Goal: Transaction & Acquisition: Purchase product/service

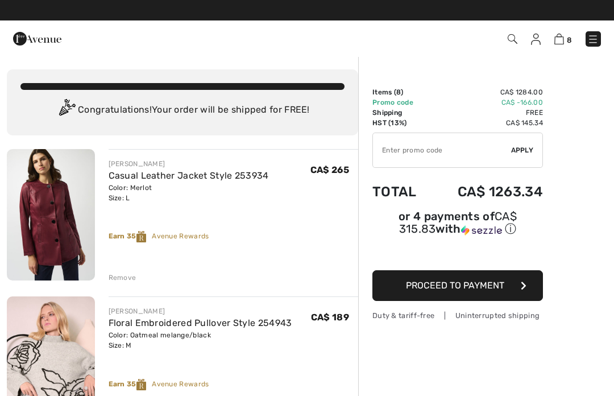
click at [596, 36] on img at bounding box center [593, 39] width 11 height 11
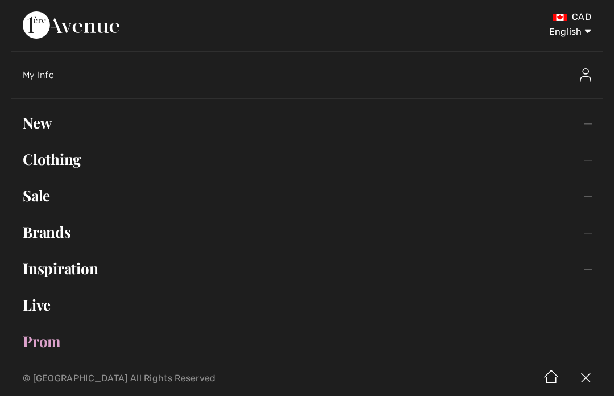
click at [67, 162] on link "Clothing Toggle submenu" at bounding box center [307, 159] width 592 height 25
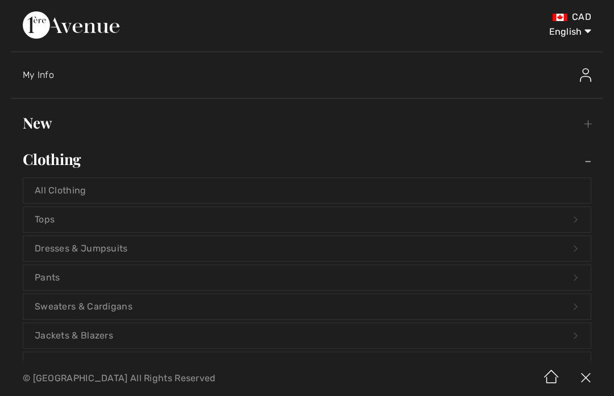
click at [139, 309] on link "Sweaters & Cardigans Open submenu" at bounding box center [307, 306] width 568 height 25
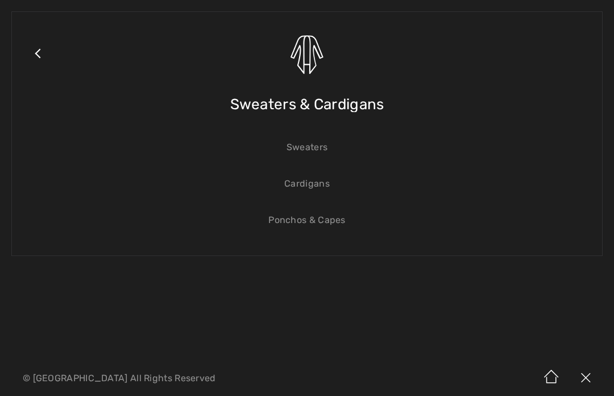
click at [324, 152] on link "Sweaters" at bounding box center [307, 147] width 568 height 25
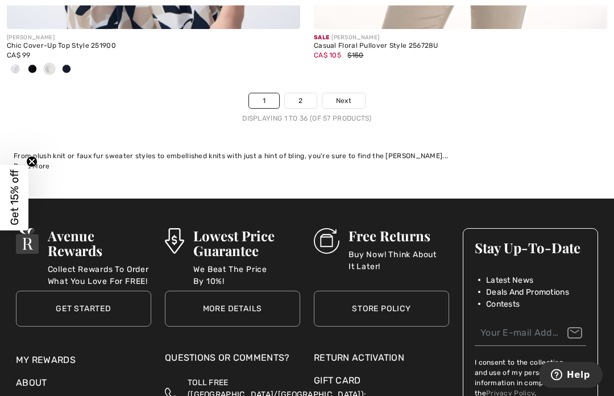
scroll to position [9183, 0]
click at [308, 93] on link "2" at bounding box center [300, 100] width 31 height 15
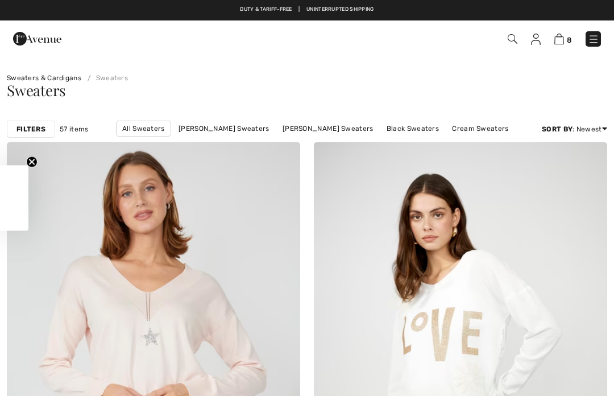
checkbox input "true"
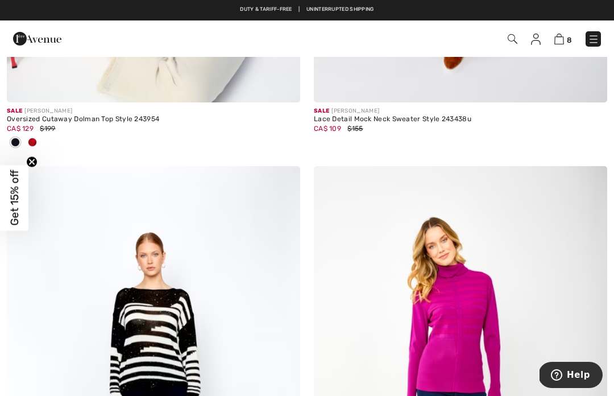
scroll to position [2353, 0]
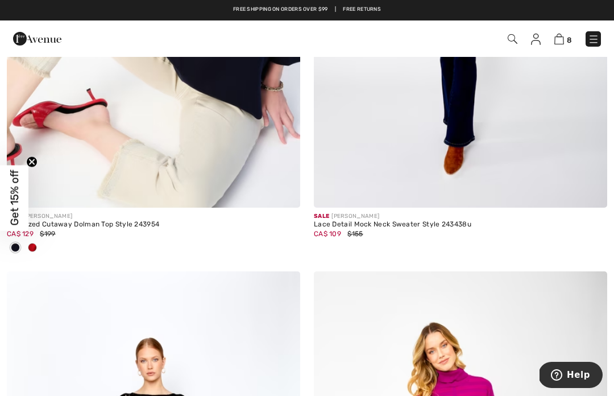
click at [596, 35] on img at bounding box center [593, 39] width 11 height 11
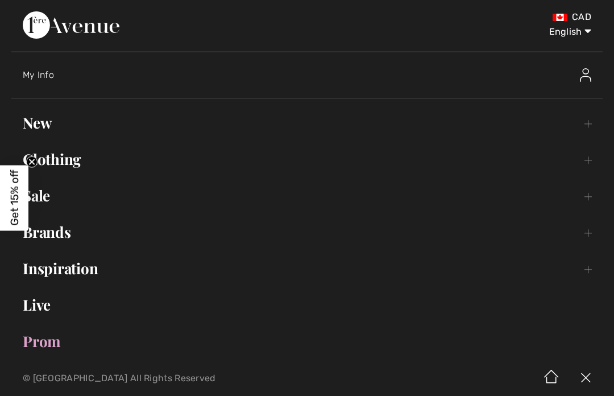
click at [54, 127] on link "New Toggle submenu" at bounding box center [307, 122] width 592 height 25
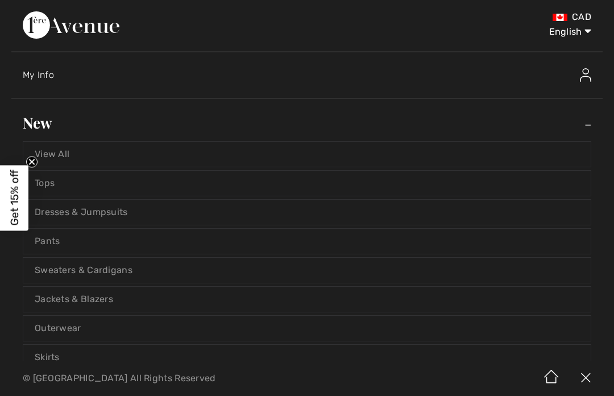
click at [221, 300] on link "Jackets & Blazers" at bounding box center [307, 299] width 568 height 25
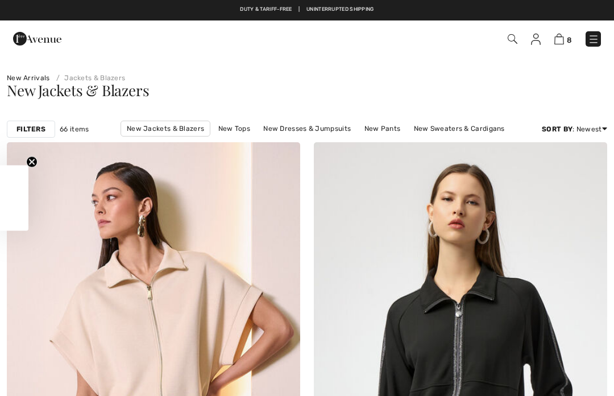
checkbox input "true"
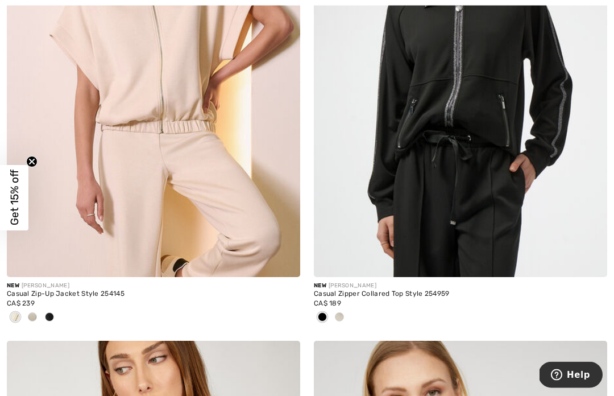
scroll to position [335, 0]
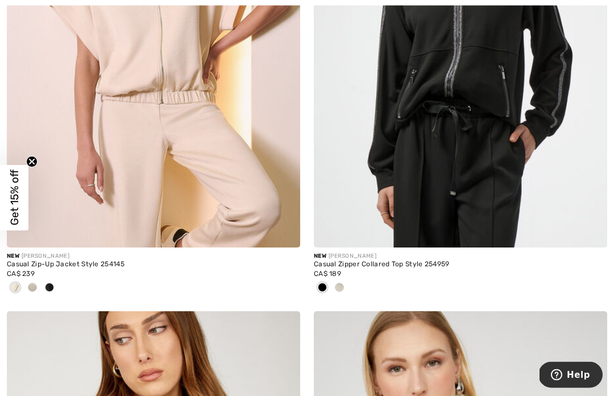
click at [339, 283] on span at bounding box center [339, 287] width 9 height 9
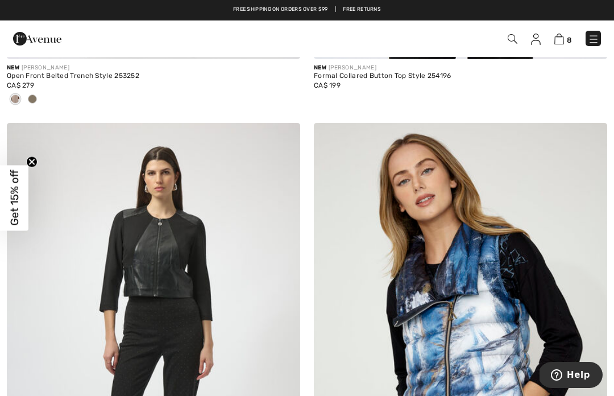
scroll to position [5042, 0]
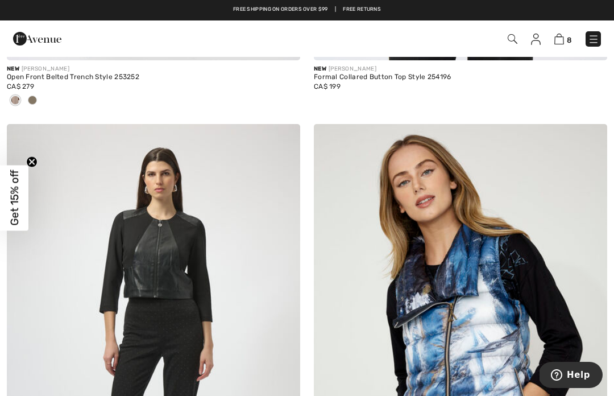
click at [287, 137] on img at bounding box center [283, 141] width 10 height 9
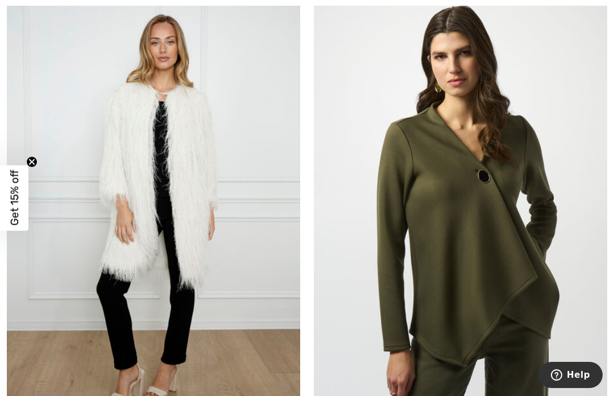
scroll to position [6749, 0]
click at [239, 245] on img at bounding box center [154, 209] width 294 height 440
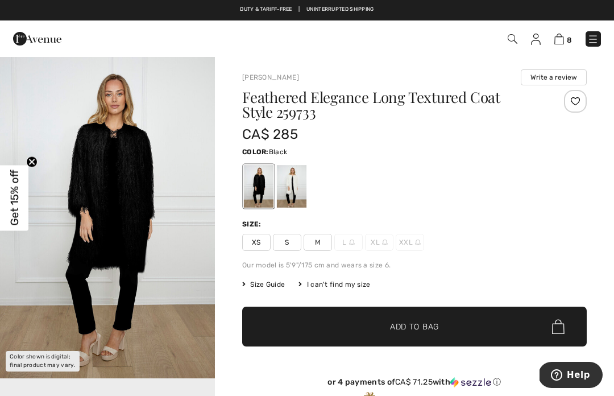
click at [298, 194] on div at bounding box center [292, 186] width 30 height 43
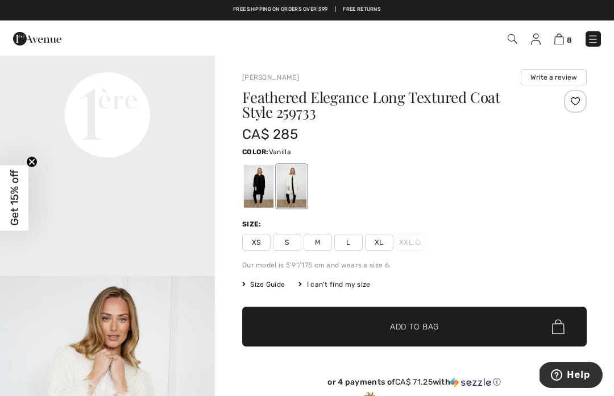
scroll to position [747, 0]
click at [576, 102] on div at bounding box center [575, 101] width 23 height 23
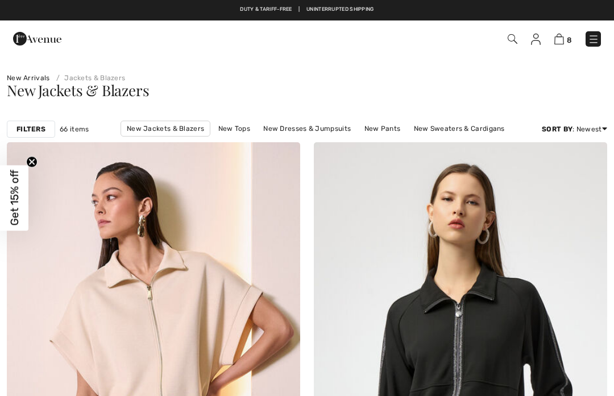
checkbox input "true"
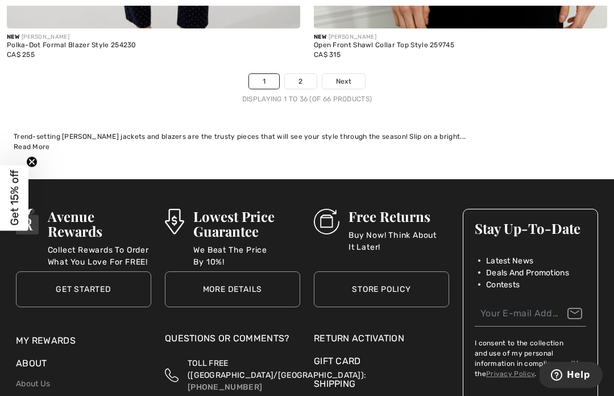
scroll to position [9120, 0]
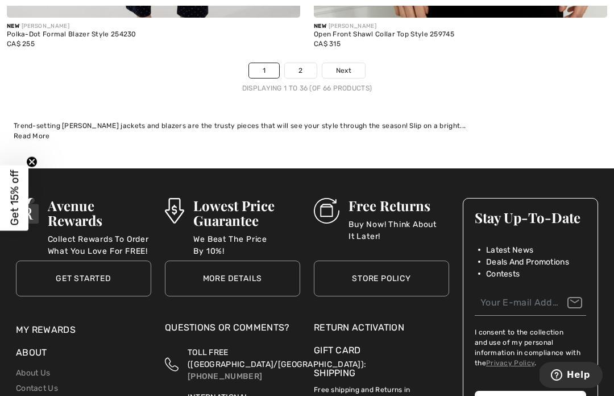
click at [304, 63] on link "2" at bounding box center [300, 70] width 31 height 15
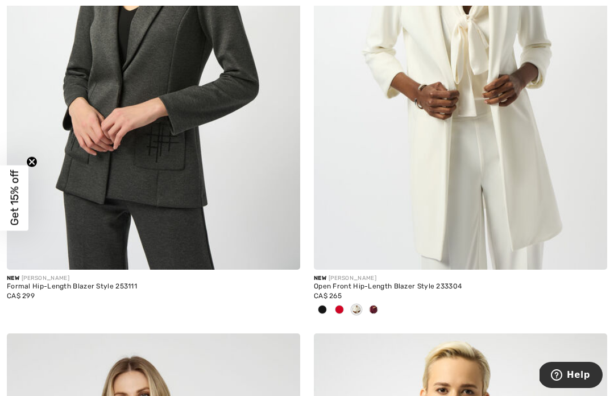
scroll to position [1806, 0]
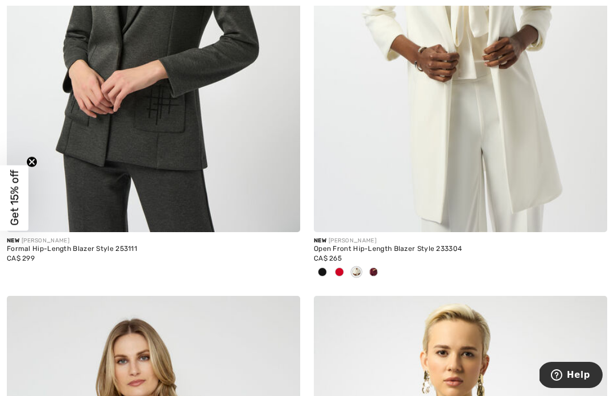
click at [519, 163] on img at bounding box center [461, 12] width 294 height 440
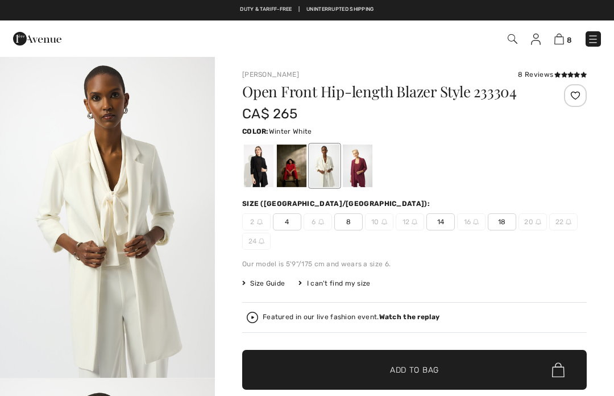
checkbox input "true"
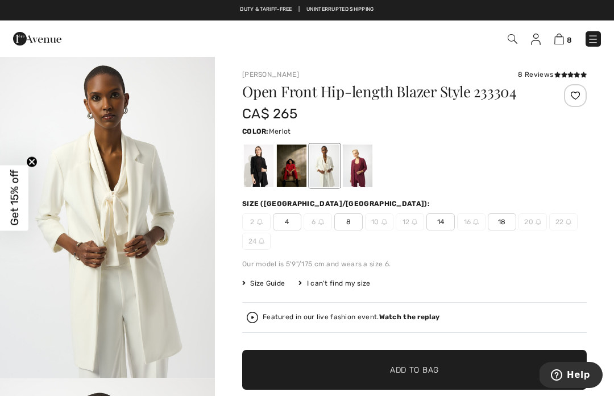
click at [359, 168] on div at bounding box center [358, 165] width 30 height 43
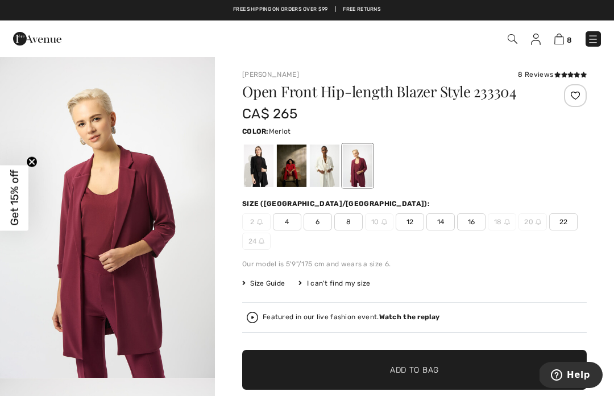
click at [294, 164] on div at bounding box center [292, 165] width 30 height 43
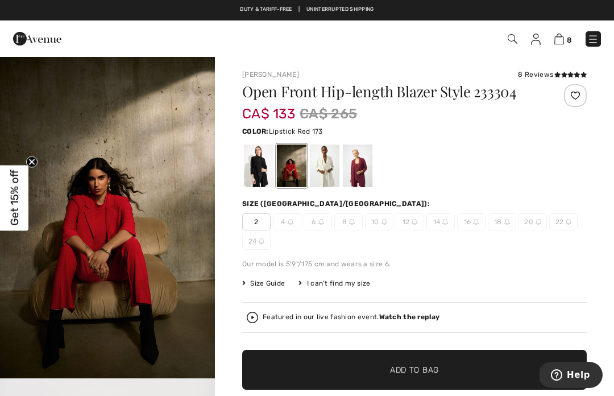
click at [258, 169] on div at bounding box center [259, 165] width 30 height 43
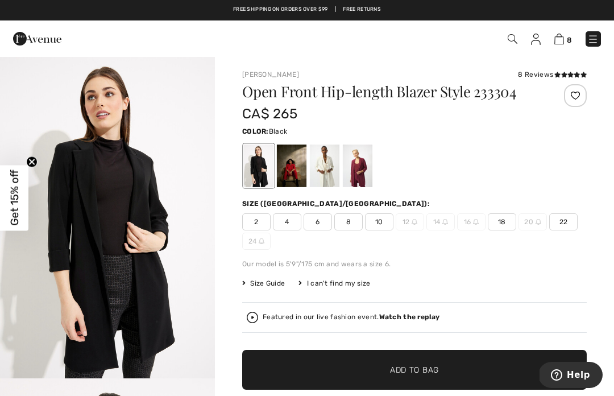
click at [361, 170] on div at bounding box center [358, 165] width 30 height 43
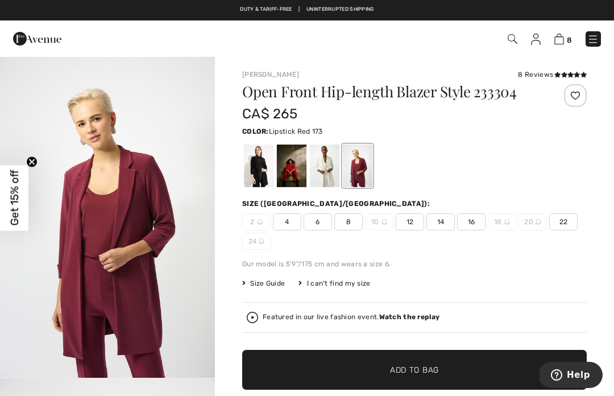
click at [291, 172] on div at bounding box center [292, 165] width 30 height 43
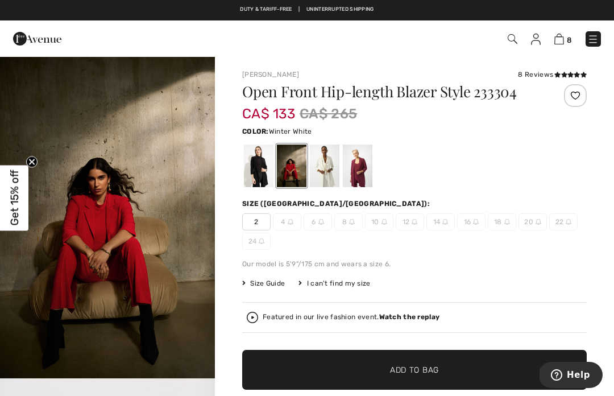
click at [329, 167] on div at bounding box center [325, 165] width 30 height 43
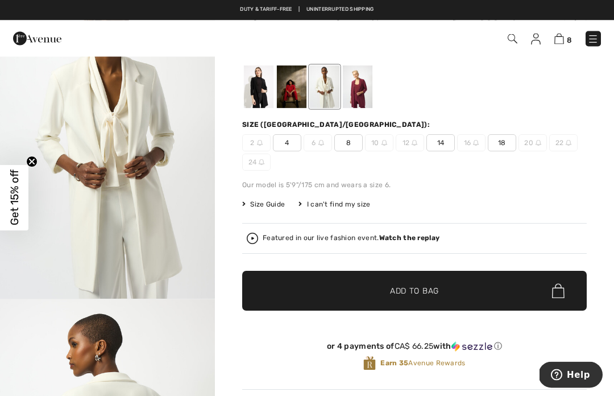
scroll to position [79, 0]
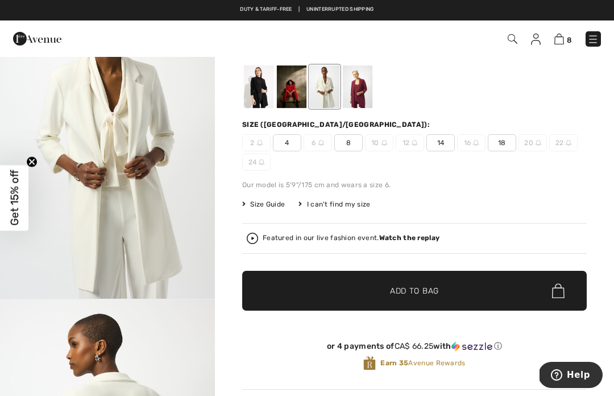
click at [411, 240] on strong "Watch the replay" at bounding box center [409, 238] width 61 height 8
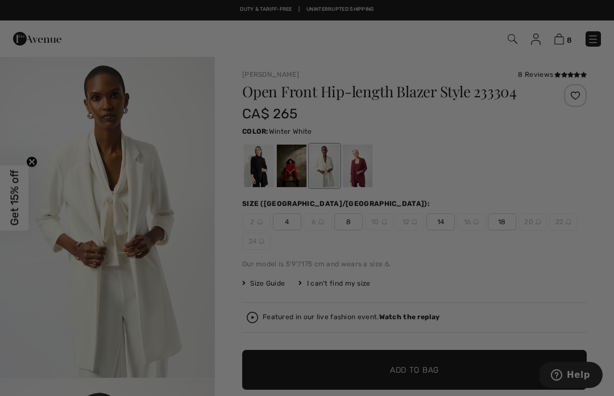
scroll to position [0, 0]
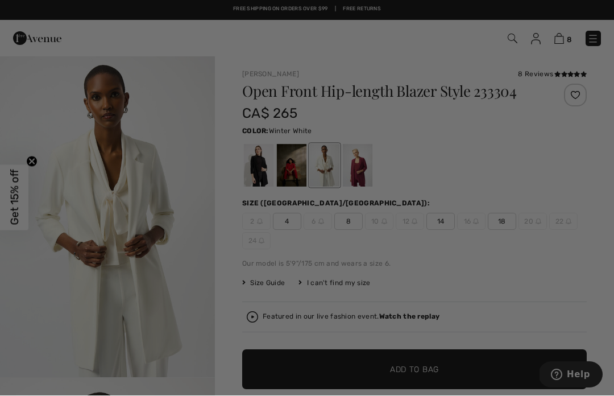
checkbox input "true"
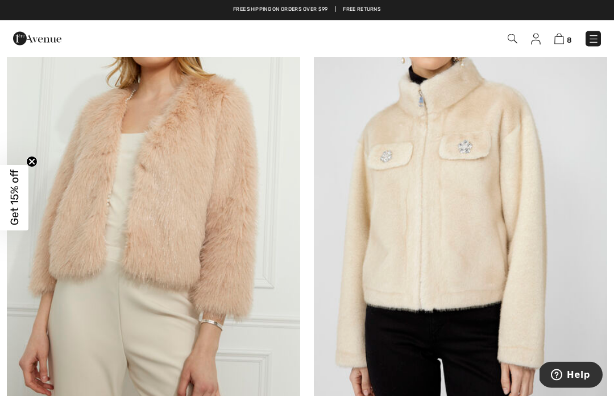
scroll to position [7211, 0]
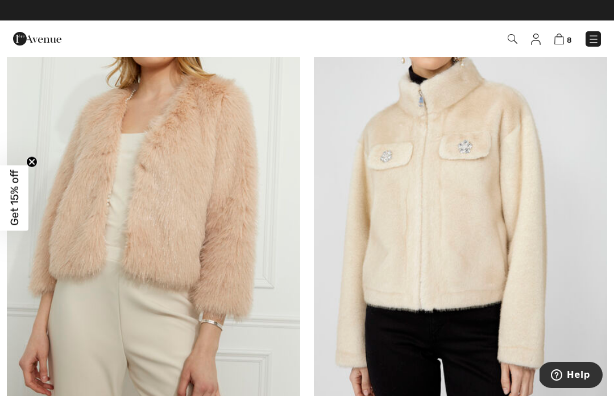
click at [79, 214] on img at bounding box center [154, 194] width 294 height 440
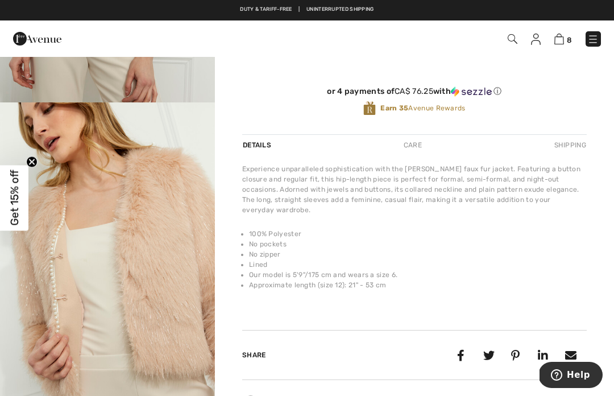
scroll to position [276, 0]
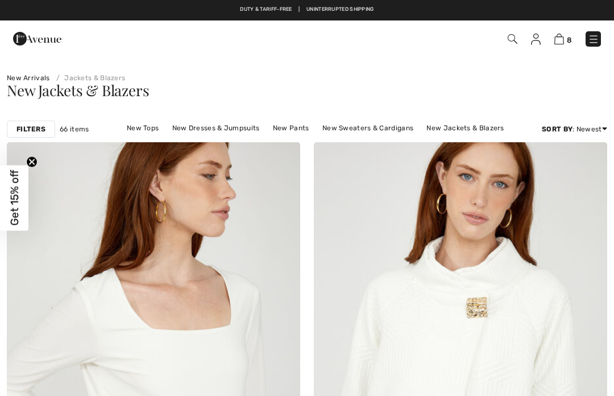
checkbox input "true"
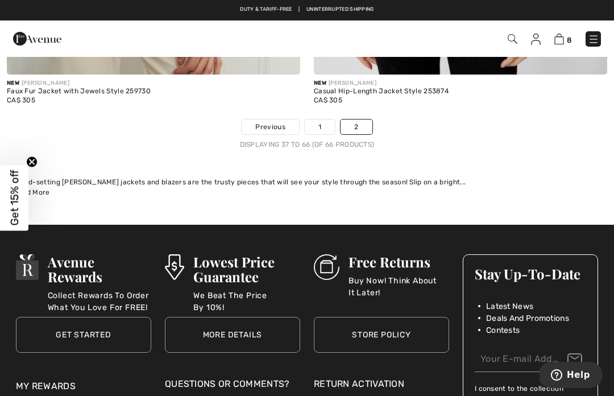
scroll to position [7500, 0]
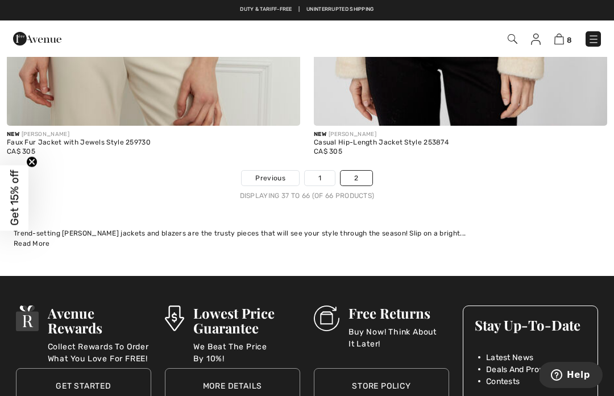
click at [597, 38] on img at bounding box center [593, 39] width 11 height 11
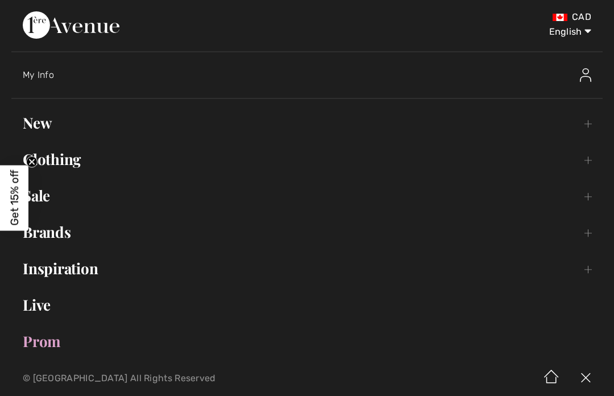
click at [39, 117] on link "New Toggle submenu" at bounding box center [307, 122] width 592 height 25
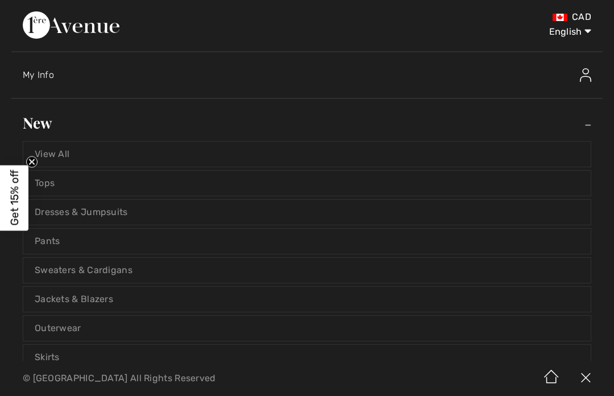
click at [535, 238] on link "Pants" at bounding box center [307, 241] width 568 height 25
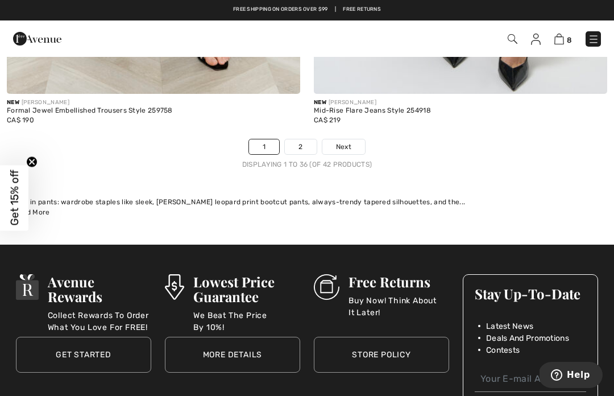
scroll to position [9002, 0]
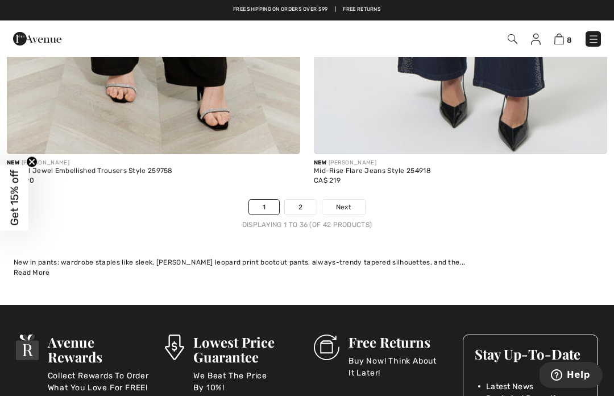
click at [302, 200] on link "2" at bounding box center [300, 207] width 31 height 15
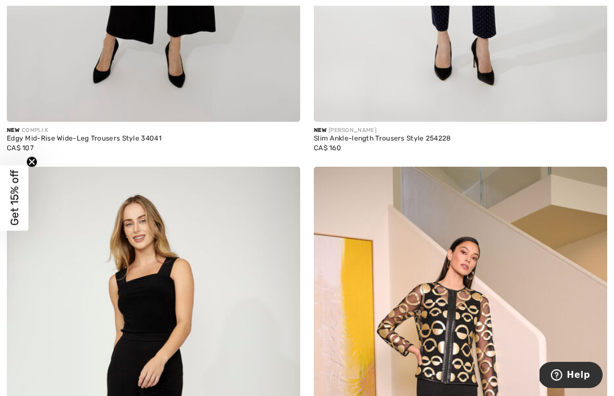
scroll to position [964, 0]
